Goal: Information Seeking & Learning: Learn about a topic

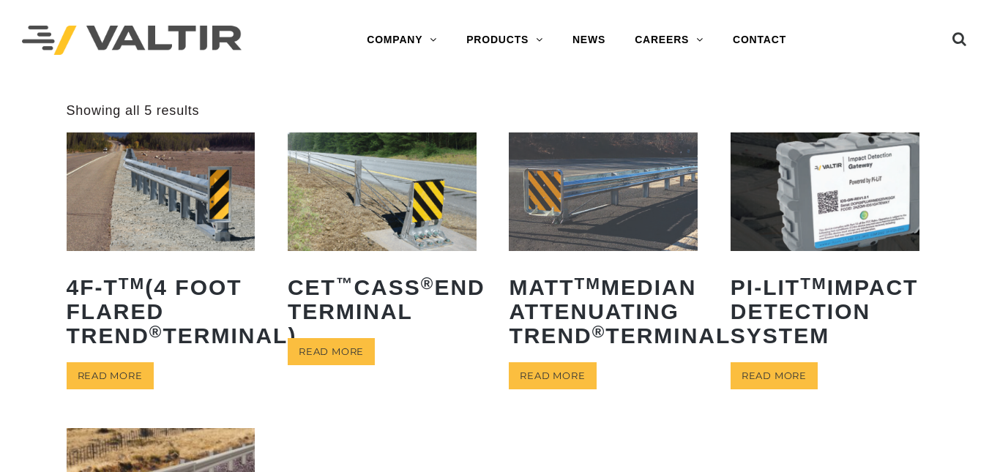
click at [209, 183] on img at bounding box center [161, 191] width 189 height 118
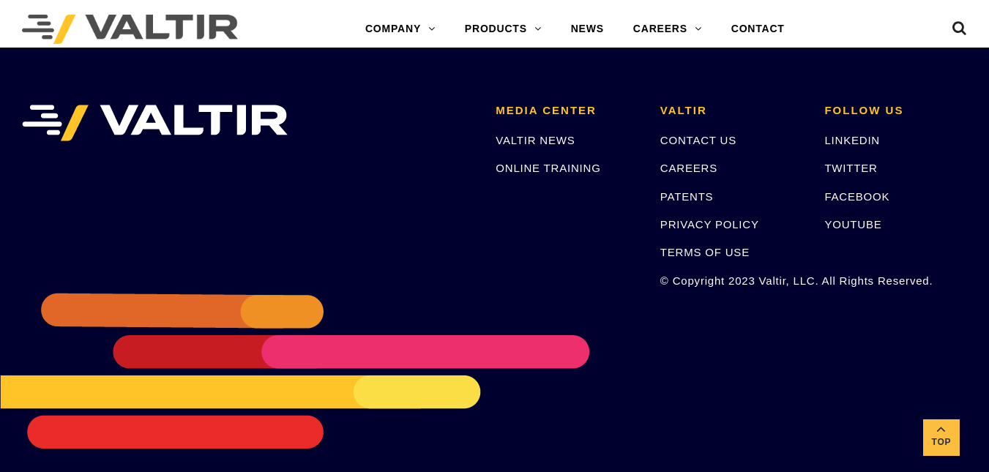
scroll to position [2889, 0]
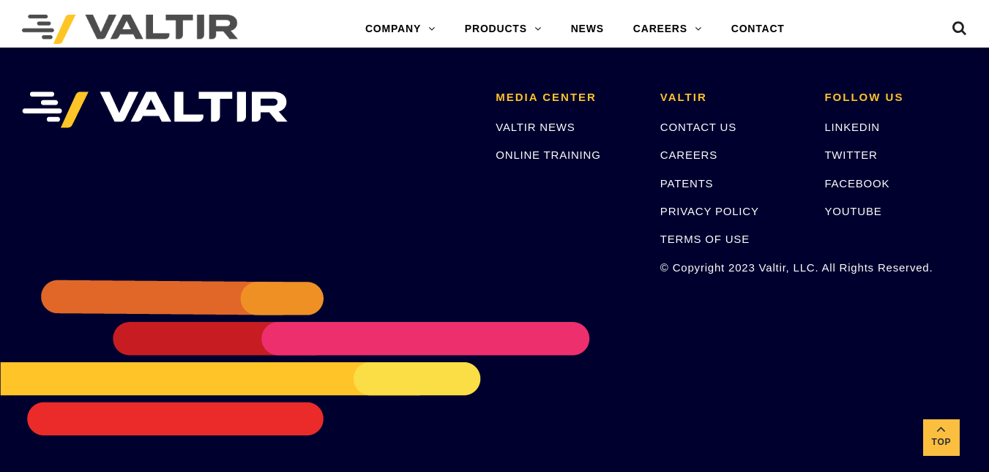
click at [700, 447] on div "MEDIA CENTER VALTIR NEWS ONLINE TRAINING VALTIR CONTACT US CAREERS PATENTS PRIV…" at bounding box center [494, 252] width 989 height 439
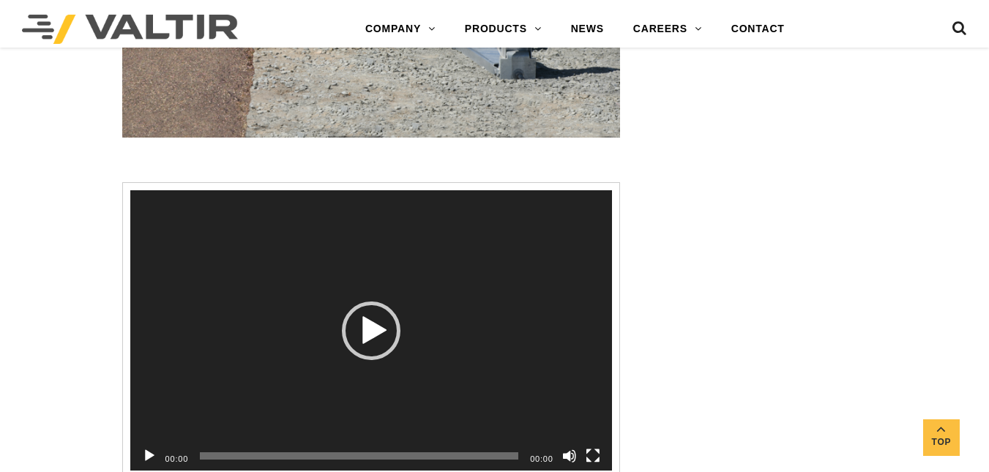
scroll to position [1714, 0]
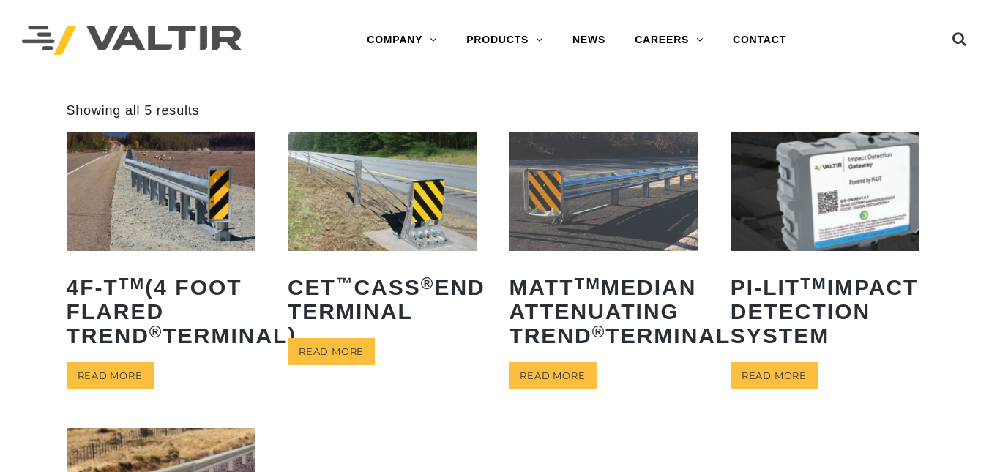
scroll to position [413, 0]
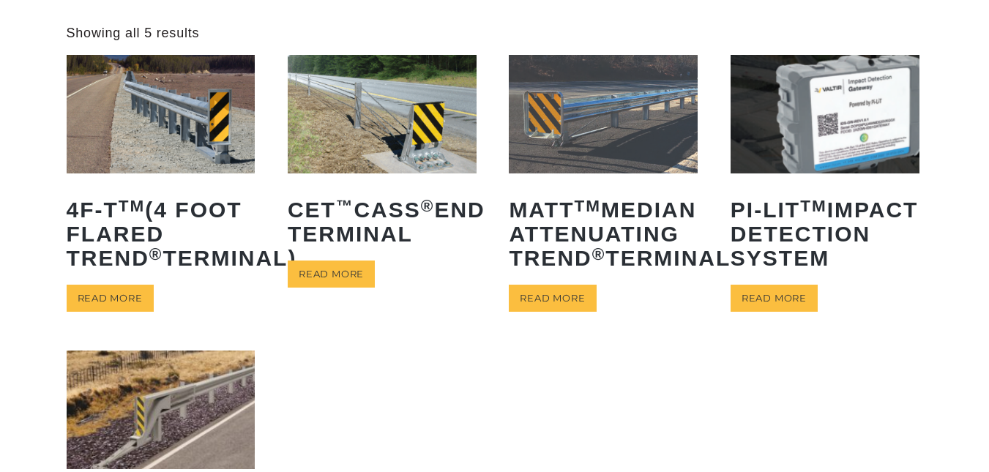
scroll to position [66, 0]
